Goal: Transaction & Acquisition: Purchase product/service

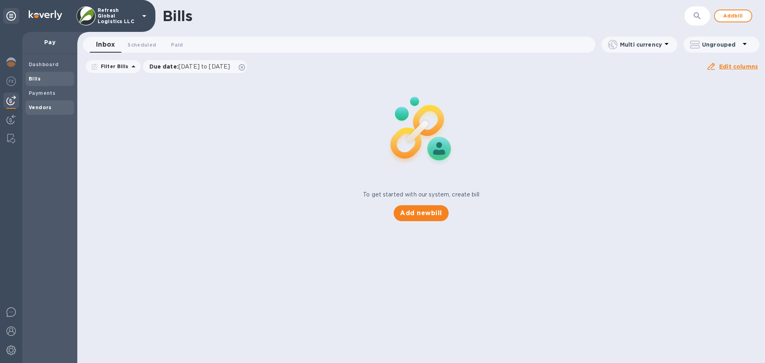
click at [35, 105] on b "Vendors" at bounding box center [40, 107] width 23 height 6
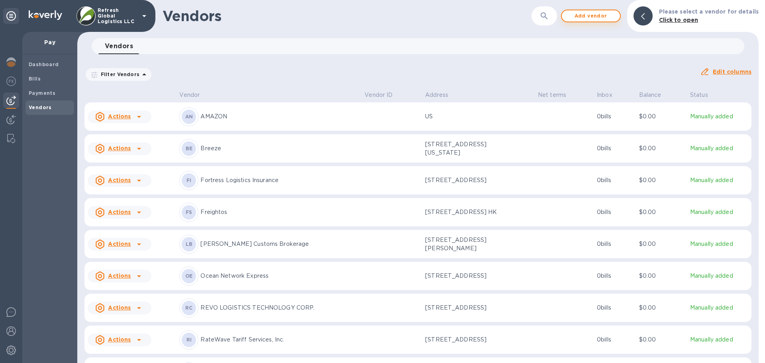
click at [592, 13] on span "Add vendor" at bounding box center [590, 16] width 45 height 10
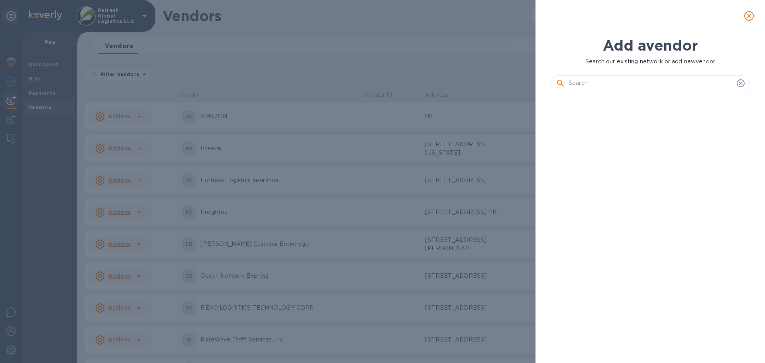
scroll to position [238, 202]
click at [579, 85] on input "text" at bounding box center [650, 83] width 165 height 12
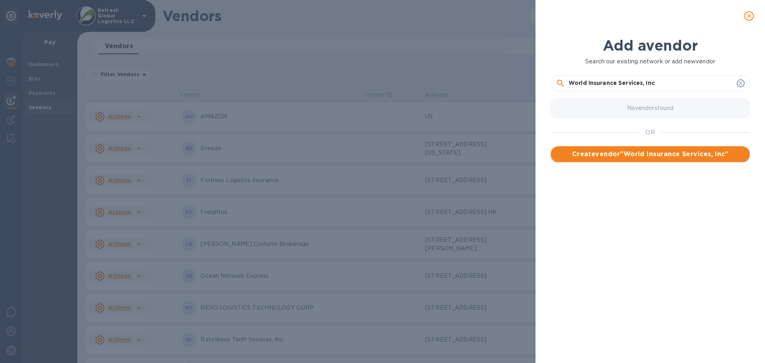
type input "World Insurance Services, Inc"
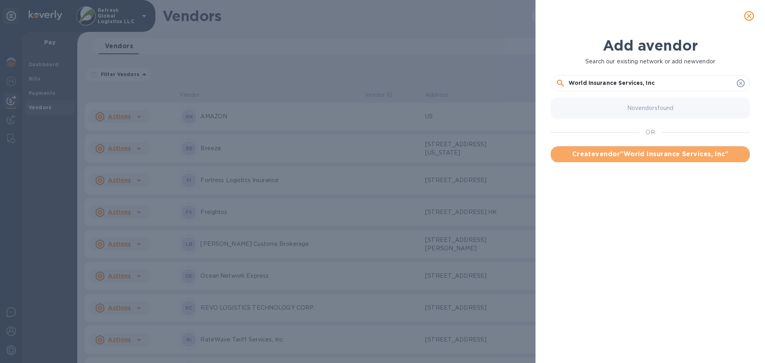
click at [645, 156] on span "Create vendor " World Insurance Services, Inc "" at bounding box center [650, 154] width 186 height 10
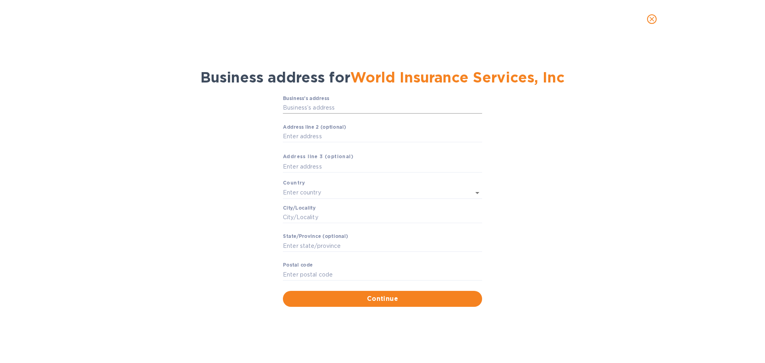
click at [297, 108] on input "Business’s аddress" at bounding box center [382, 108] width 199 height 12
paste input "[STREET_ADDRESS]"
type input "[STREET_ADDRESS]"
type input "[GEOGRAPHIC_DATA]"
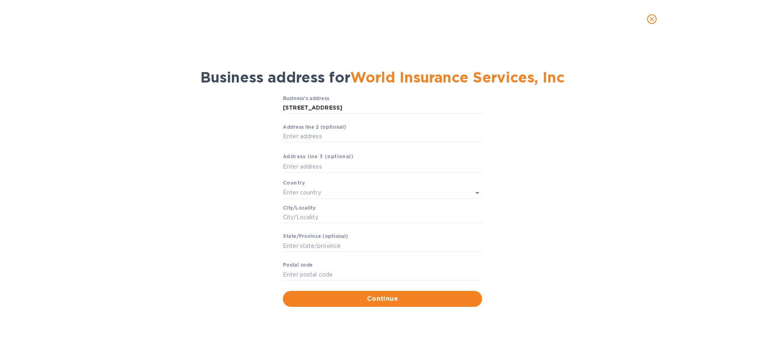
type input "FL"
type input "33071"
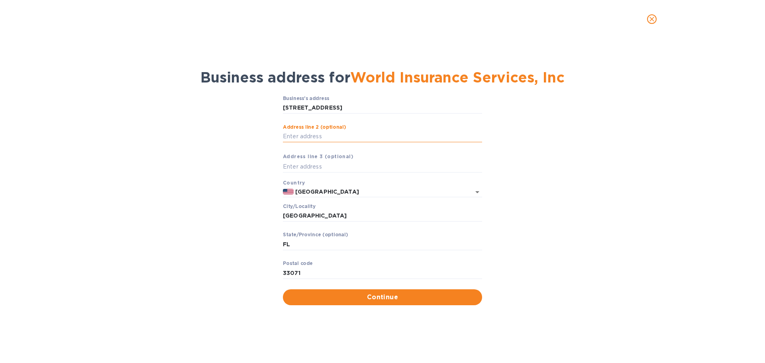
click at [296, 137] on input "Аddress line 2 (optional)" at bounding box center [382, 137] width 199 height 12
type input "Suite 700"
click at [410, 298] on span "Continue" at bounding box center [382, 297] width 186 height 10
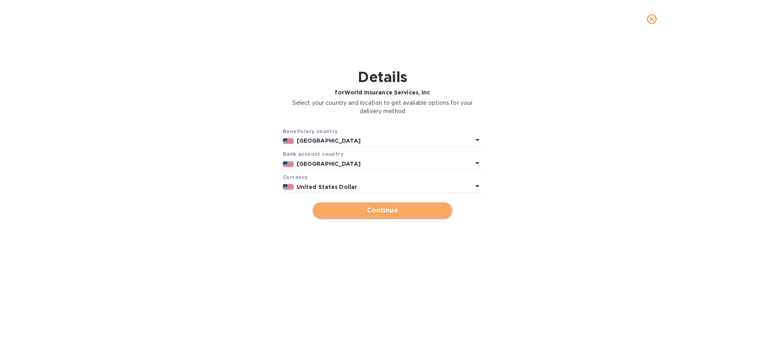
click at [371, 211] on span "Continue" at bounding box center [382, 210] width 127 height 10
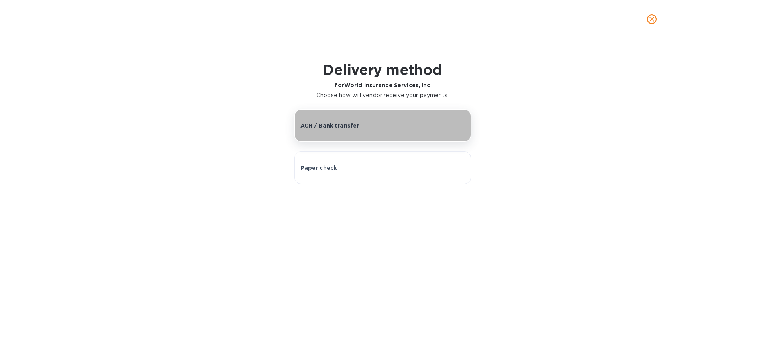
click at [323, 123] on p "ACH / Bank transfer" at bounding box center [329, 125] width 59 height 8
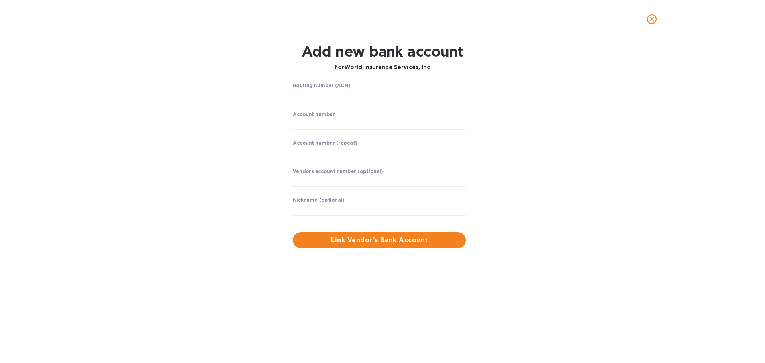
click at [648, 19] on icon "close" at bounding box center [652, 19] width 8 height 8
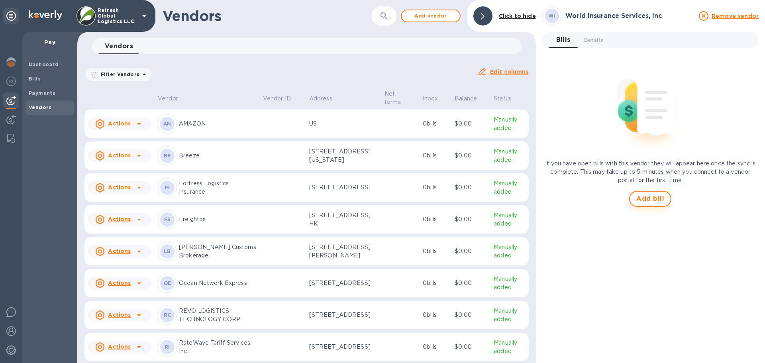
click at [653, 200] on span "Add bill" at bounding box center [650, 199] width 28 height 10
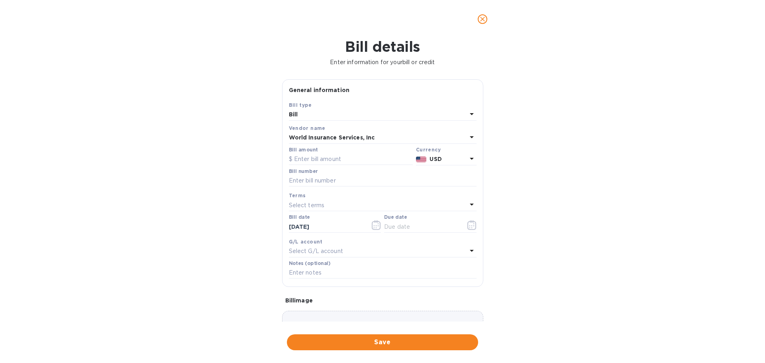
click at [329, 151] on div "Bill amount" at bounding box center [351, 156] width 124 height 18
click at [312, 159] on input "text" at bounding box center [351, 159] width 124 height 12
type input "1,000"
click at [307, 179] on input "text" at bounding box center [383, 181] width 188 height 12
paste input "2025-109669"
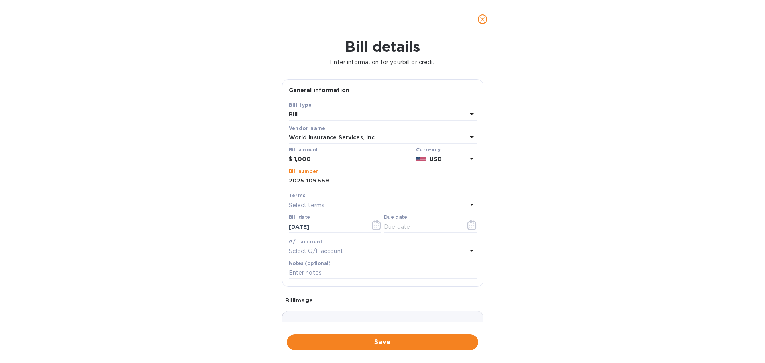
type input "2025-109669"
click at [426, 227] on input "text" at bounding box center [421, 227] width 75 height 12
click at [468, 227] on icon "button" at bounding box center [471, 225] width 9 height 10
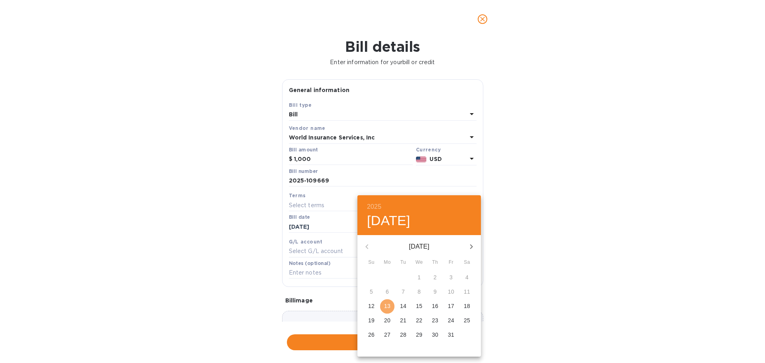
click at [384, 306] on p "13" at bounding box center [387, 306] width 6 height 8
type input "[DATE]"
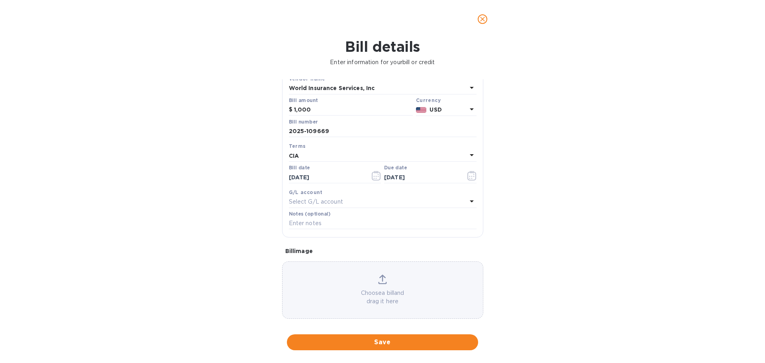
scroll to position [56, 0]
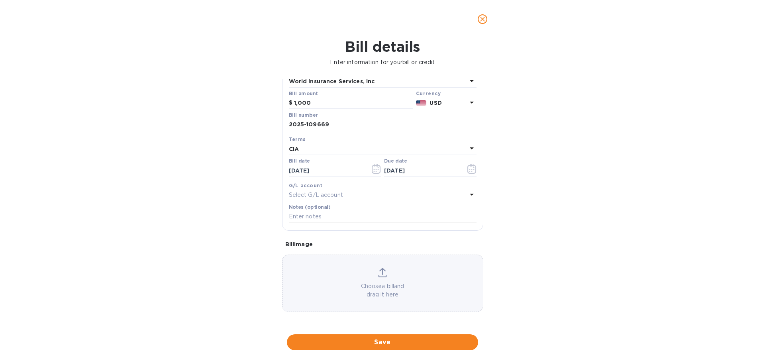
click at [304, 216] on input "text" at bounding box center [383, 217] width 188 height 12
click at [241, 214] on div "Bill details Enter information for your bill or credit General information Save…" at bounding box center [382, 200] width 765 height 325
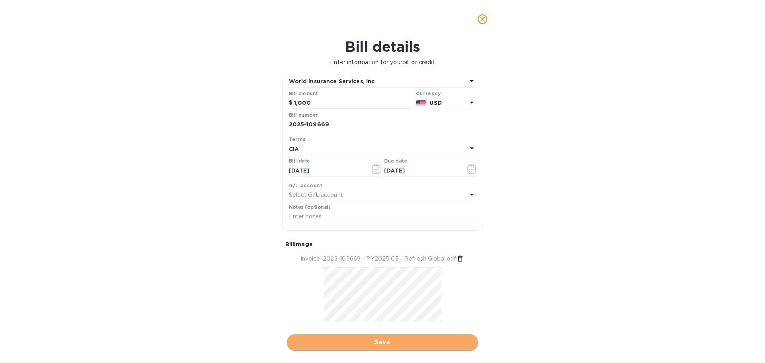
click at [387, 342] on span "Save" at bounding box center [382, 342] width 178 height 10
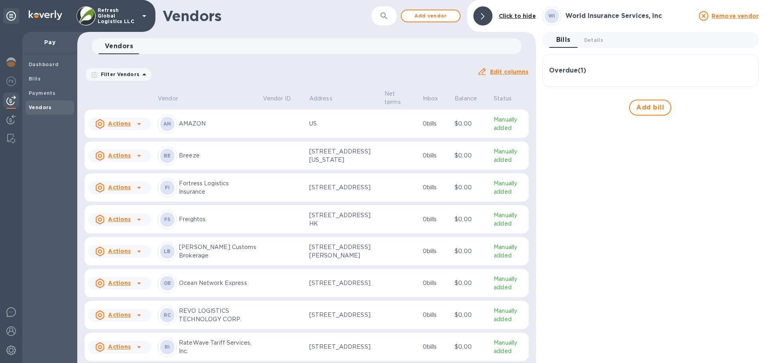
click at [572, 70] on h3 "Overdue ( 1 )" at bounding box center [567, 71] width 37 height 8
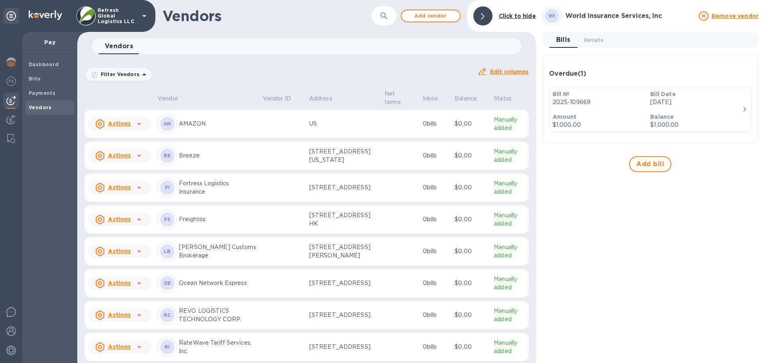
click at [743, 110] on icon "button" at bounding box center [745, 109] width 10 height 10
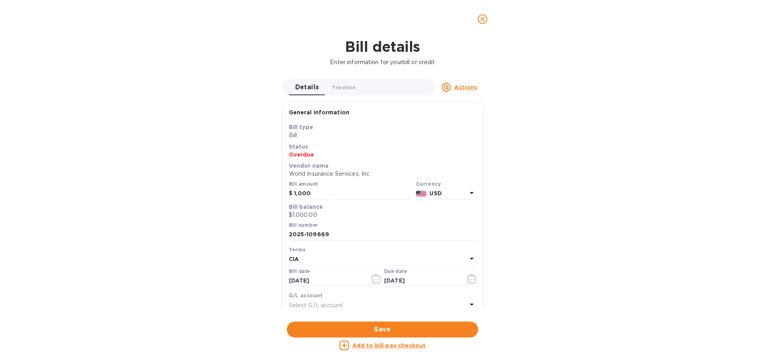
click at [463, 88] on u "Actions" at bounding box center [465, 87] width 23 height 6
click at [614, 111] on div at bounding box center [382, 181] width 765 height 363
click at [382, 346] on u "Add to bill pay checkout" at bounding box center [389, 345] width 74 height 6
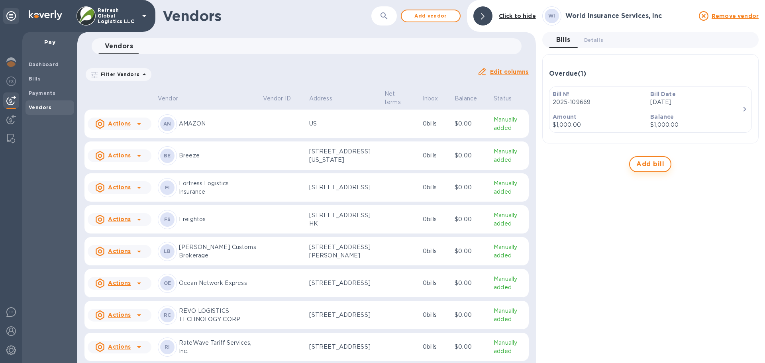
click at [651, 167] on span "Add bill" at bounding box center [650, 164] width 28 height 10
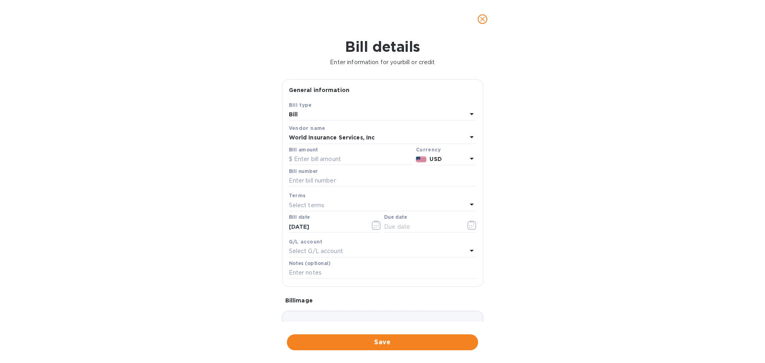
click at [481, 18] on icon "close" at bounding box center [482, 19] width 5 height 5
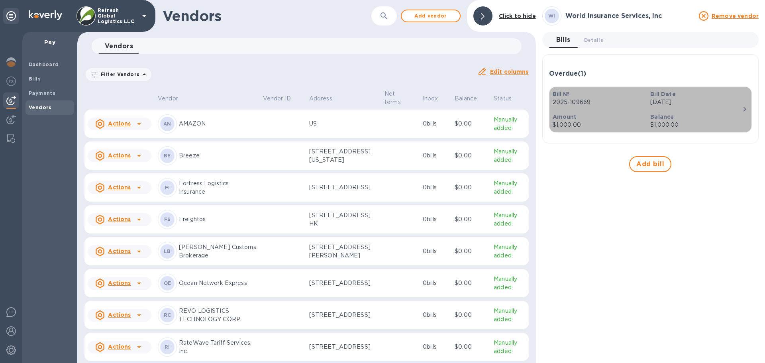
click at [675, 104] on p "[DATE]" at bounding box center [696, 102] width 92 height 8
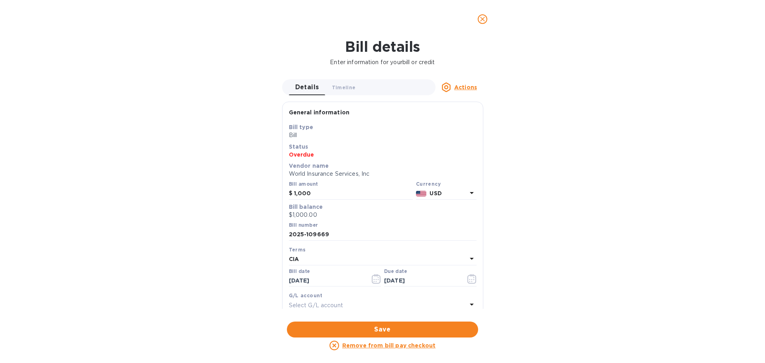
click at [476, 17] on button "close" at bounding box center [482, 19] width 19 height 19
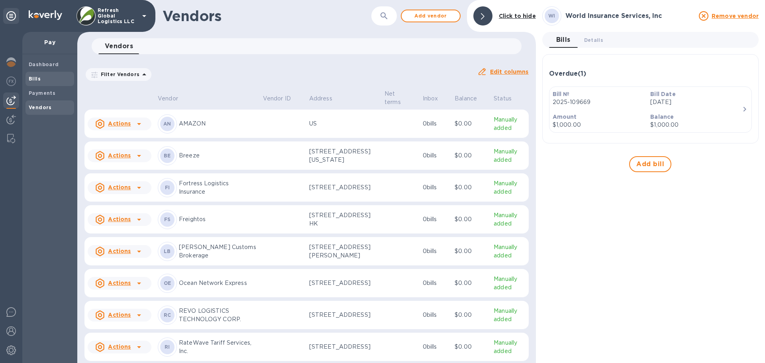
click at [38, 78] on b "Bills" at bounding box center [35, 79] width 12 height 6
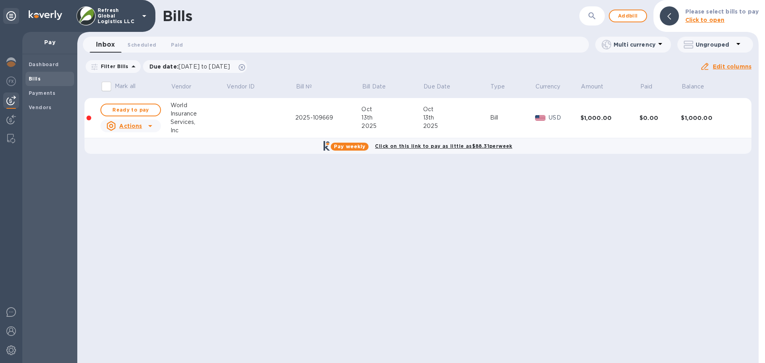
click at [179, 121] on div "Services," at bounding box center [198, 122] width 56 height 8
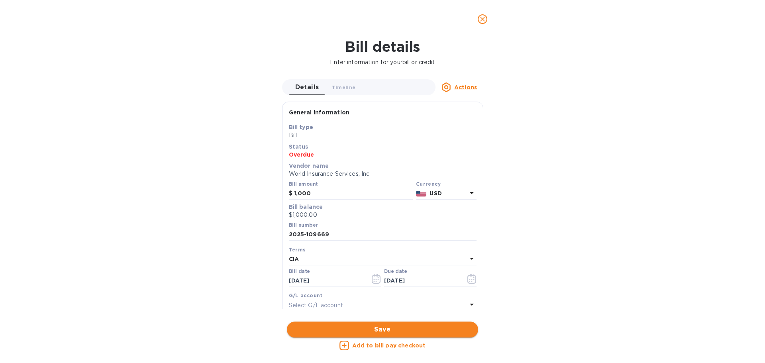
click at [372, 326] on span "Save" at bounding box center [382, 330] width 178 height 10
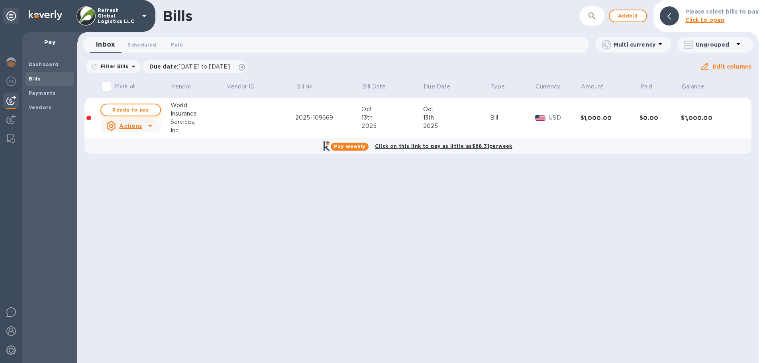
click at [140, 108] on span "Ready to pay" at bounding box center [131, 110] width 46 height 10
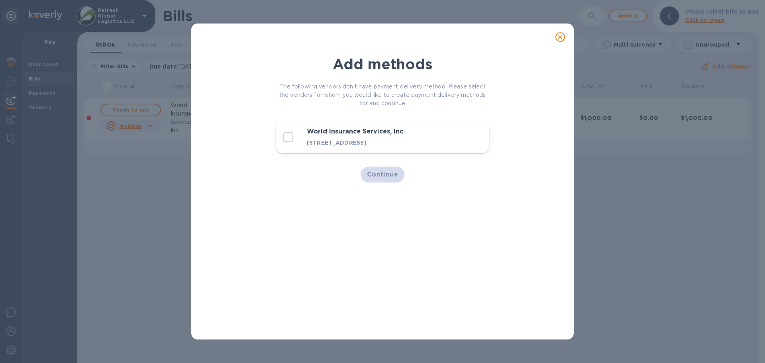
click at [290, 139] on input "decorative checkbox" at bounding box center [288, 137] width 17 height 17
checkbox input "true"
click at [380, 179] on span "Continue" at bounding box center [382, 175] width 31 height 10
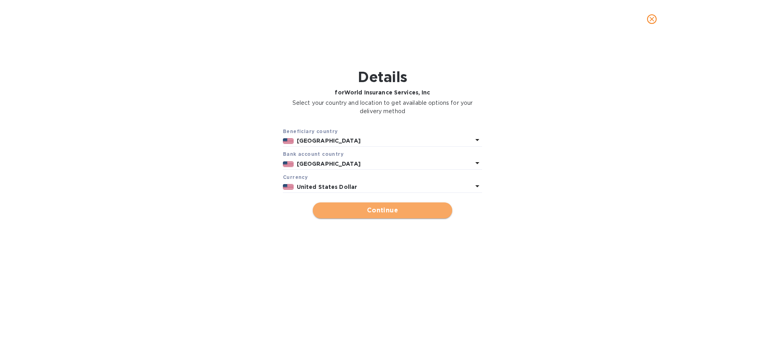
click at [376, 208] on span "Continue" at bounding box center [382, 210] width 127 height 10
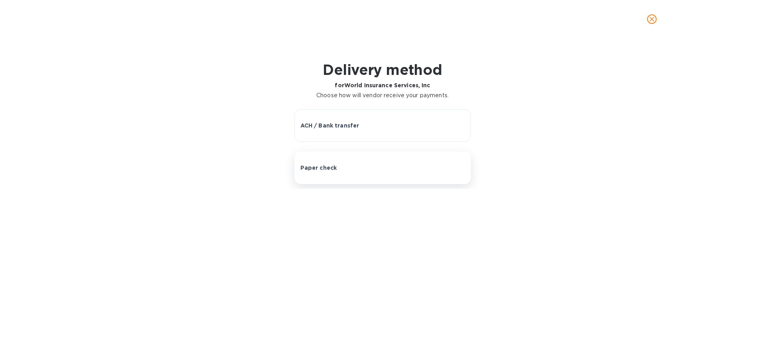
click at [346, 181] on button "Paper check" at bounding box center [382, 167] width 176 height 33
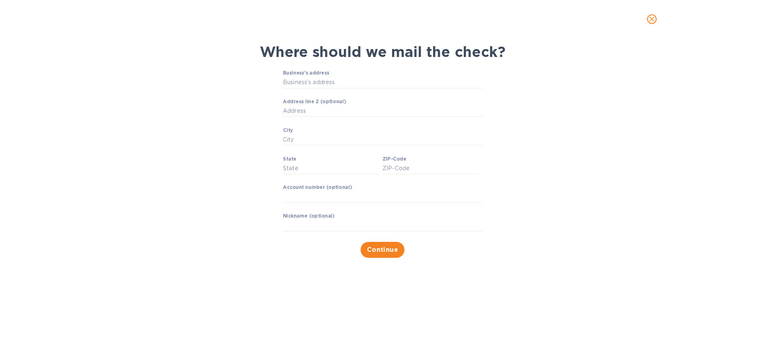
click at [649, 18] on icon "close" at bounding box center [652, 19] width 8 height 8
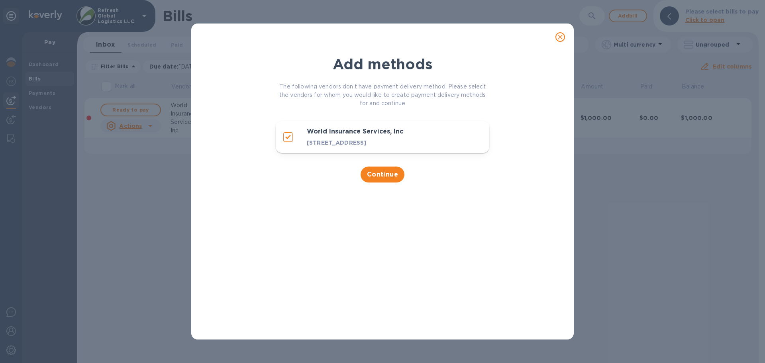
drag, startPoint x: 375, startPoint y: 190, endPoint x: 378, endPoint y: 185, distance: 5.3
click at [375, 187] on div "Continue" at bounding box center [382, 174] width 223 height 25
click at [378, 179] on span "Continue" at bounding box center [382, 175] width 31 height 10
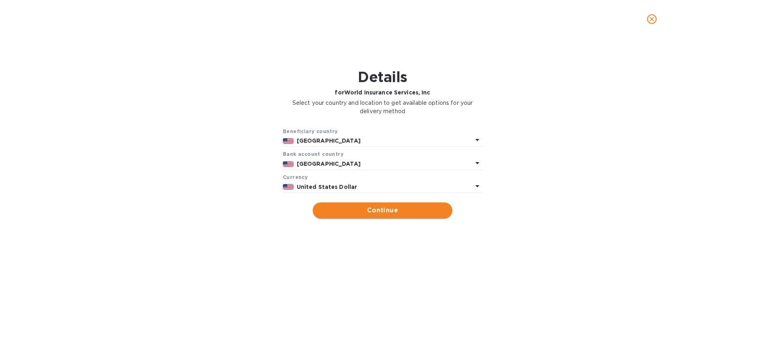
click at [375, 209] on span "Continue" at bounding box center [382, 210] width 127 height 10
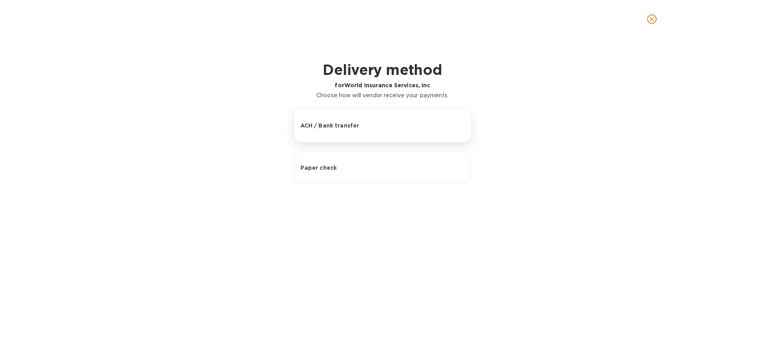
click at [360, 124] on div "ACH / Bank transfer" at bounding box center [382, 125] width 164 height 8
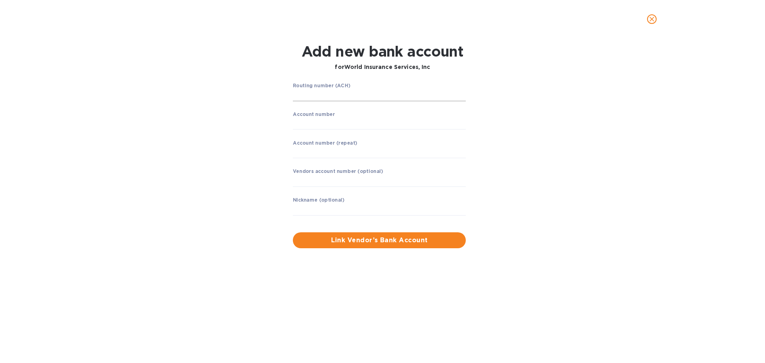
click at [313, 93] on input "string" at bounding box center [379, 95] width 173 height 12
type input "266086554"
click at [314, 123] on input "string" at bounding box center [379, 123] width 173 height 12
type input "9146133821"
click at [311, 153] on input "string" at bounding box center [379, 152] width 173 height 12
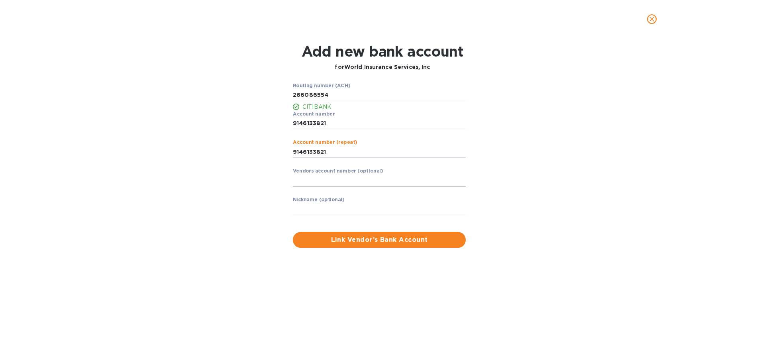
type input "9146133821"
click at [310, 180] on input "text" at bounding box center [379, 180] width 173 height 12
click at [301, 205] on input "text" at bounding box center [379, 209] width 173 height 12
type input "World Insurance Services"
click at [389, 239] on span "Link Vendor’s Bank Account" at bounding box center [379, 240] width 160 height 10
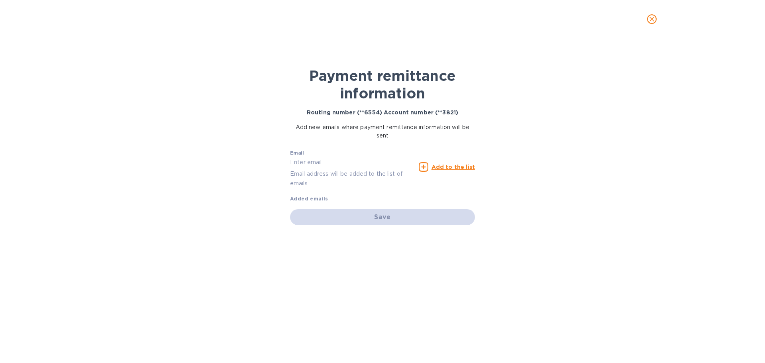
click at [315, 163] on input "text" at bounding box center [352, 163] width 125 height 12
type input "[PERSON_NAME][EMAIL_ADDRESS][PERSON_NAME][DOMAIN_NAME]"
click at [460, 165] on u "Add to the list" at bounding box center [452, 167] width 43 height 6
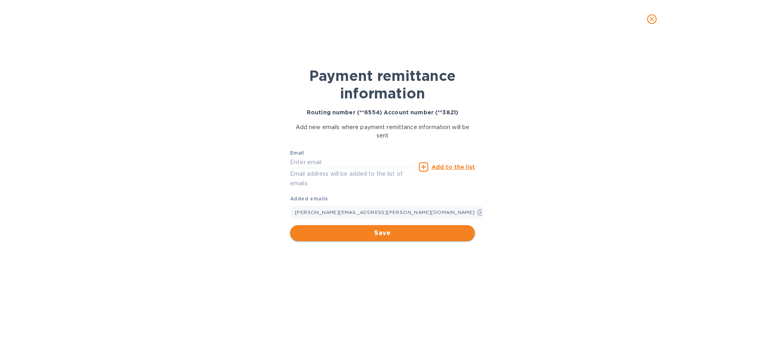
click at [380, 234] on span "Save" at bounding box center [382, 233] width 172 height 10
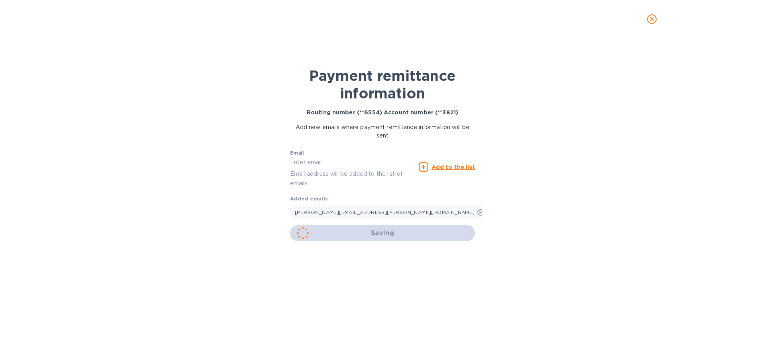
checkbox input "true"
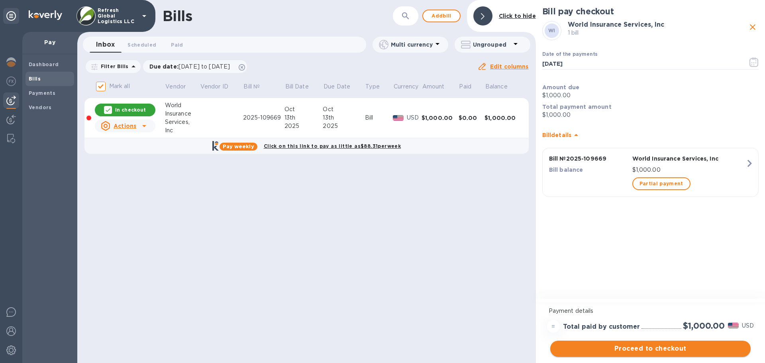
click at [644, 348] on span "Proceed to checkout" at bounding box center [650, 349] width 188 height 10
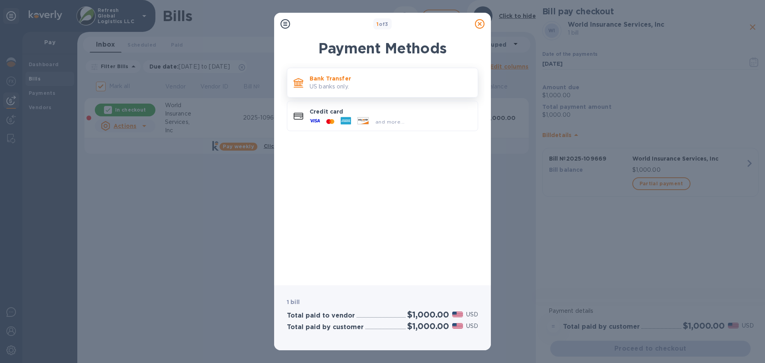
click at [365, 80] on p "Bank Transfer" at bounding box center [390, 78] width 162 height 8
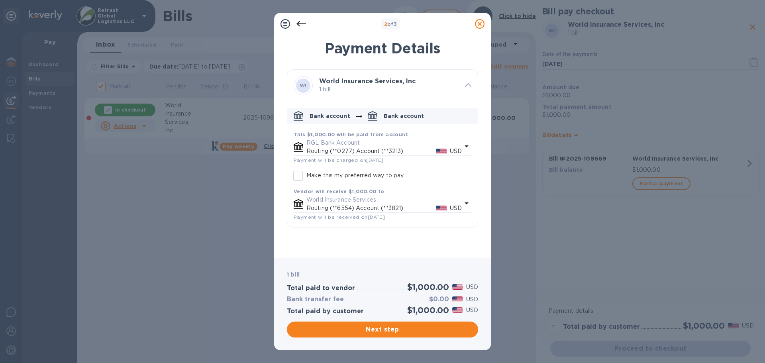
click at [297, 176] on input "Make this my preferred way to pay" at bounding box center [298, 175] width 17 height 17
checkbox input "true"
click at [394, 330] on span "Next step" at bounding box center [382, 330] width 178 height 10
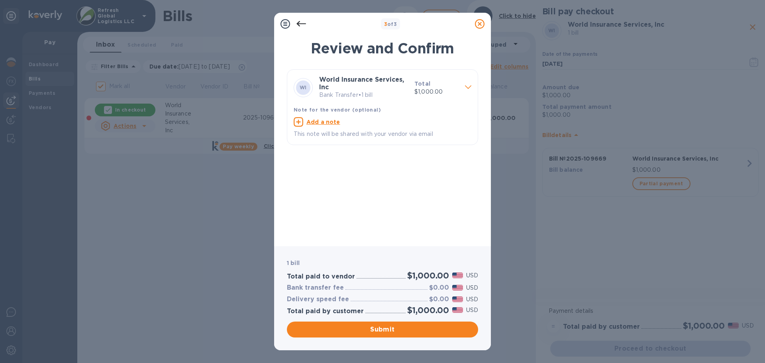
click at [317, 123] on u "Add a note" at bounding box center [323, 122] width 34 height 6
click at [311, 122] on textarea at bounding box center [375, 122] width 165 height 7
paste textarea "INVOICE # 2025-109669"
type textarea "INVOICE # 2025-109669"
click at [379, 331] on span "Submit" at bounding box center [382, 330] width 178 height 10
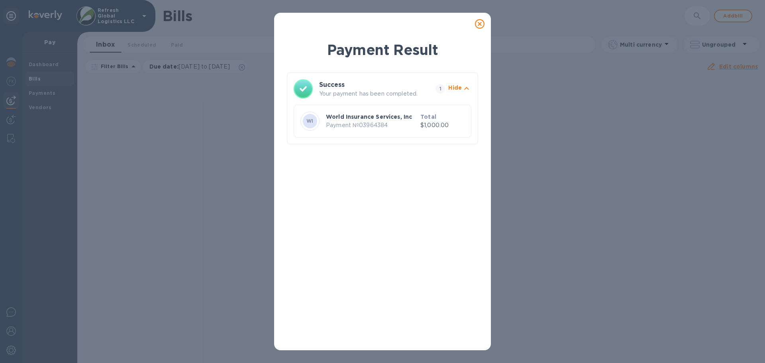
click at [371, 127] on p "Payment № 03964384" at bounding box center [371, 125] width 91 height 8
copy p "03964384"
click at [483, 23] on icon at bounding box center [480, 24] width 10 height 10
